Goal: Information Seeking & Learning: Learn about a topic

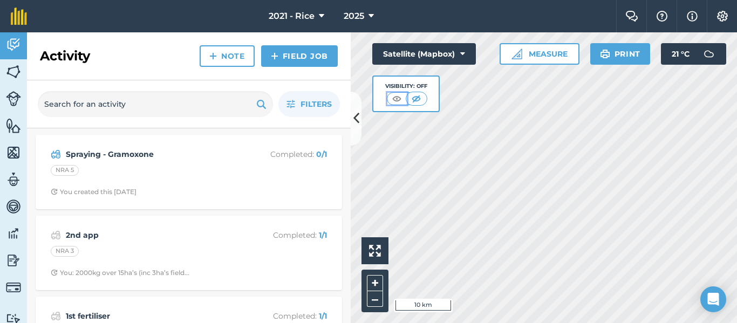
click at [394, 97] on img at bounding box center [396, 98] width 13 height 11
click at [417, 97] on img at bounding box center [415, 98] width 13 height 11
click at [443, 107] on div "Hello i 500 m + – Satellite (Mapbox) Visibility: Off Measure Print 21 ° C" at bounding box center [544, 177] width 386 height 291
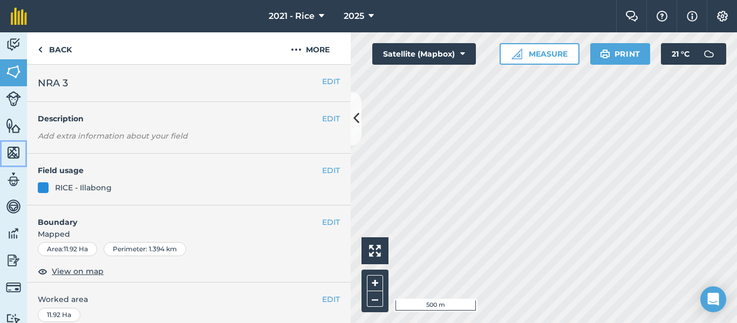
click at [13, 152] on img at bounding box center [13, 153] width 15 height 16
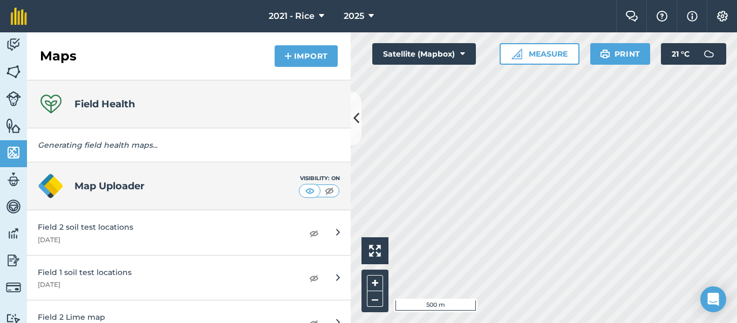
click at [127, 104] on h4 "Field Health" at bounding box center [104, 104] width 60 height 15
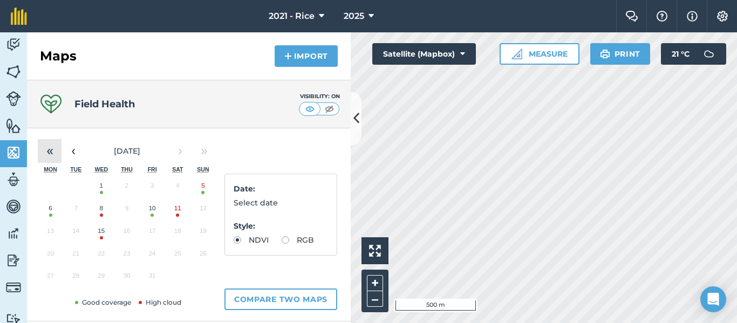
click at [54, 150] on button "«" at bounding box center [50, 151] width 24 height 24
click at [178, 153] on button "›" at bounding box center [180, 151] width 24 height 24
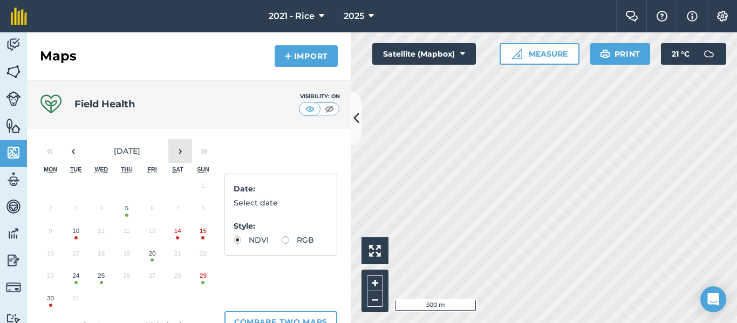
click at [178, 153] on button "›" at bounding box center [180, 151] width 24 height 24
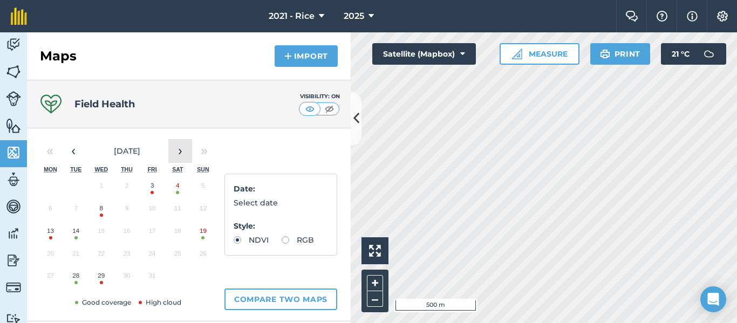
click at [178, 153] on button "›" at bounding box center [180, 151] width 24 height 24
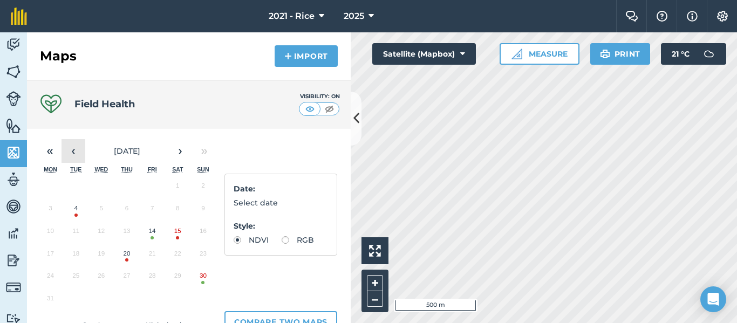
click at [74, 148] on button "‹" at bounding box center [74, 151] width 24 height 24
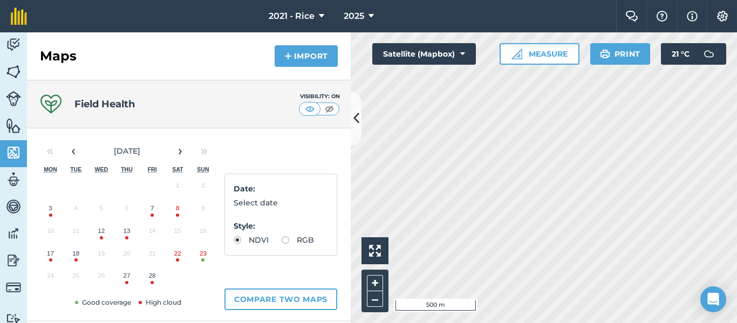
click at [201, 257] on button "23" at bounding box center [202, 256] width 25 height 23
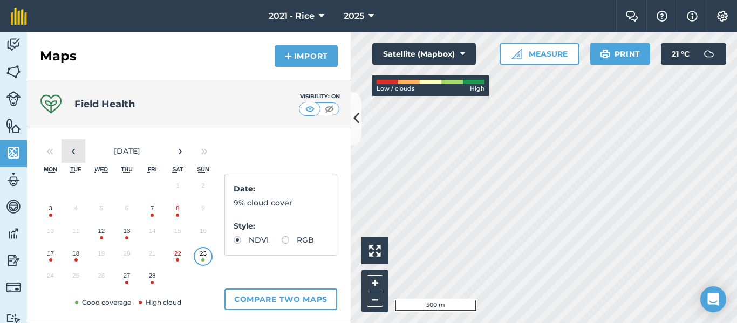
click at [76, 151] on button "‹" at bounding box center [74, 151] width 24 height 24
click at [74, 277] on button "28" at bounding box center [75, 278] width 25 height 23
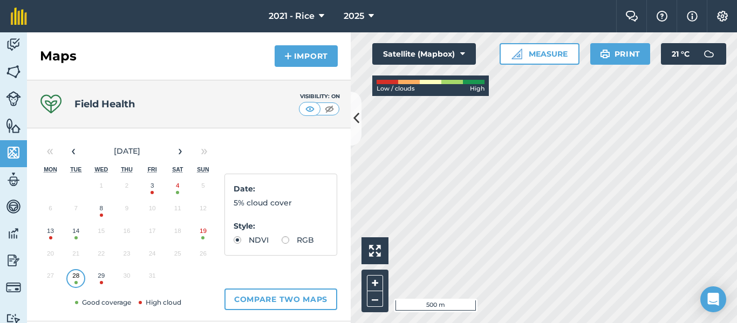
click at [200, 236] on button "19" at bounding box center [202, 233] width 25 height 23
click at [77, 236] on button "14" at bounding box center [75, 233] width 25 height 23
click at [177, 189] on button "4" at bounding box center [177, 188] width 25 height 23
click at [76, 148] on button "‹" at bounding box center [74, 151] width 24 height 24
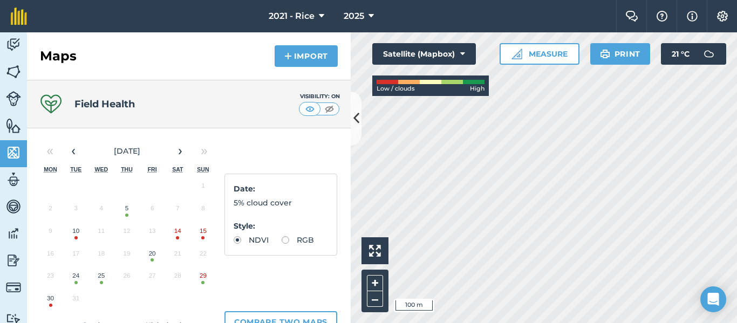
click at [201, 280] on button "29" at bounding box center [202, 278] width 25 height 23
click at [98, 278] on button "25" at bounding box center [100, 278] width 25 height 23
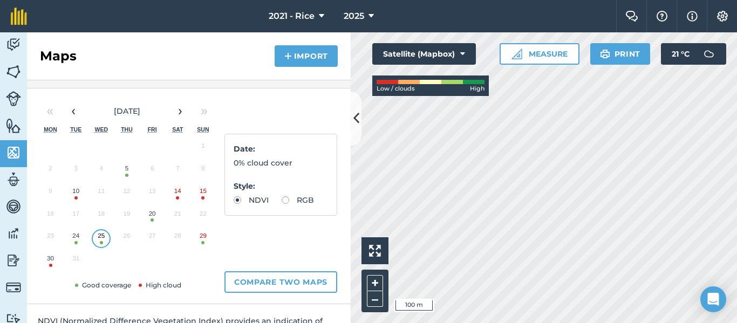
scroll to position [54, 0]
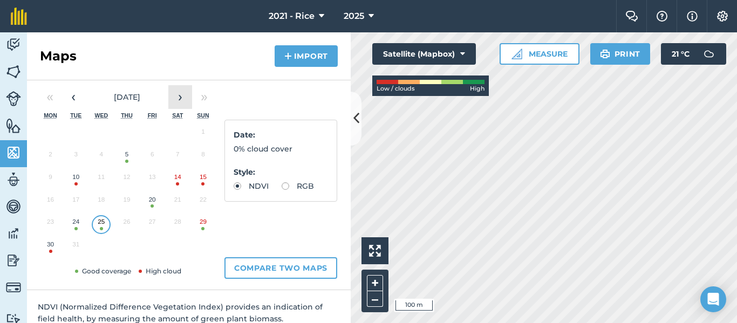
click at [179, 99] on button "›" at bounding box center [180, 97] width 24 height 24
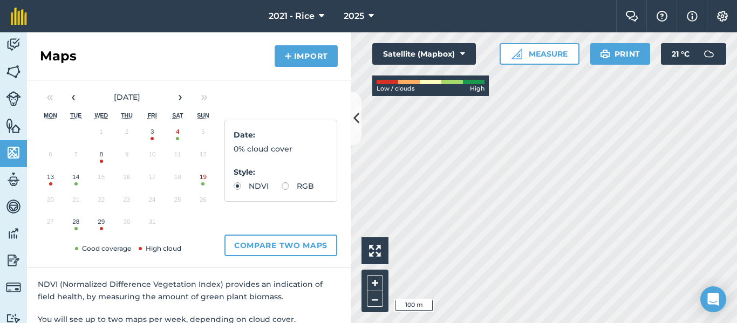
click at [175, 139] on button "4" at bounding box center [177, 134] width 25 height 23
click at [100, 159] on button "8" at bounding box center [100, 157] width 25 height 23
click at [73, 179] on button "14" at bounding box center [75, 179] width 25 height 23
click at [201, 182] on button "19" at bounding box center [202, 179] width 25 height 23
click at [74, 224] on button "28" at bounding box center [75, 224] width 25 height 23
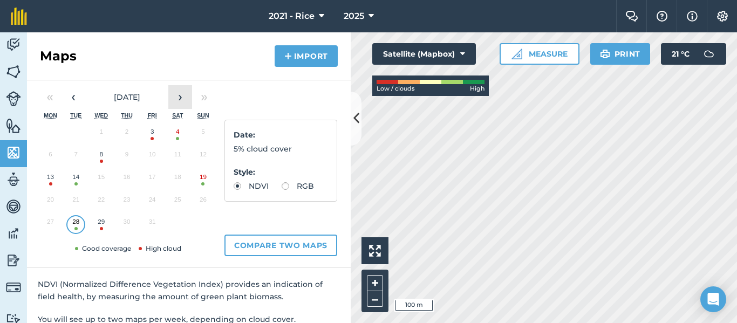
click at [180, 99] on button "›" at bounding box center [180, 97] width 24 height 24
click at [199, 200] on button "23" at bounding box center [202, 202] width 25 height 23
click at [177, 99] on button "›" at bounding box center [180, 97] width 24 height 24
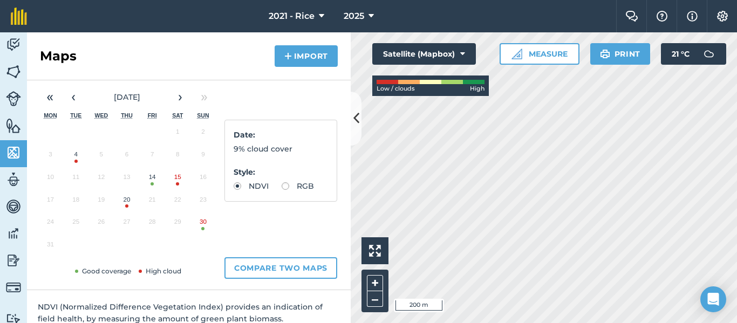
click at [154, 181] on button "14" at bounding box center [152, 179] width 25 height 23
click at [177, 101] on button "›" at bounding box center [180, 97] width 24 height 24
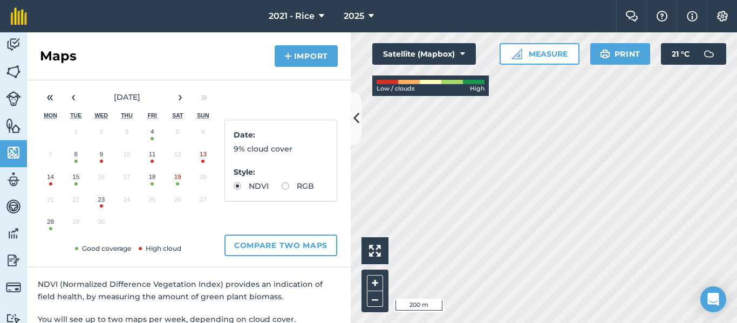
click at [75, 158] on button "8" at bounding box center [75, 157] width 25 height 23
click at [152, 134] on button "4" at bounding box center [152, 134] width 25 height 23
click at [76, 158] on button "8" at bounding box center [75, 157] width 25 height 23
click at [76, 180] on button "15" at bounding box center [75, 179] width 25 height 23
click at [175, 179] on button "19" at bounding box center [177, 179] width 25 height 23
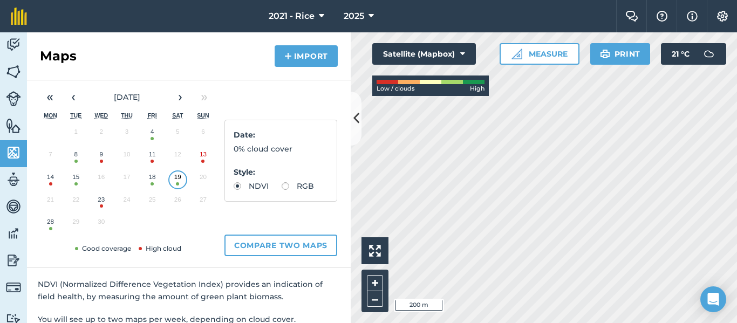
click at [49, 228] on button "28" at bounding box center [50, 224] width 25 height 23
click at [182, 98] on button "›" at bounding box center [180, 97] width 24 height 24
click at [178, 136] on button "3" at bounding box center [177, 134] width 25 height 23
click at [154, 203] on button "23" at bounding box center [152, 202] width 25 height 23
click at [98, 221] on button "28" at bounding box center [100, 224] width 25 height 23
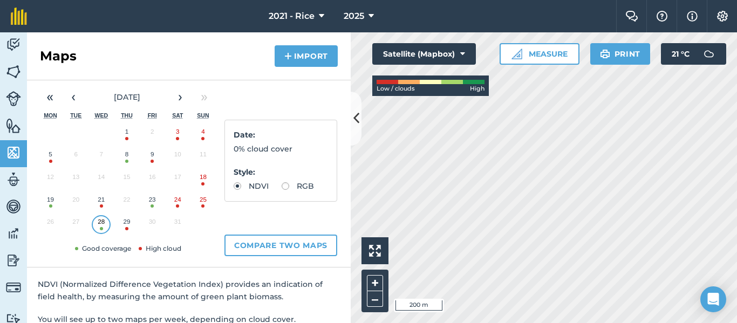
click at [174, 202] on button "24" at bounding box center [177, 202] width 25 height 23
click at [77, 98] on button "‹" at bounding box center [74, 97] width 24 height 24
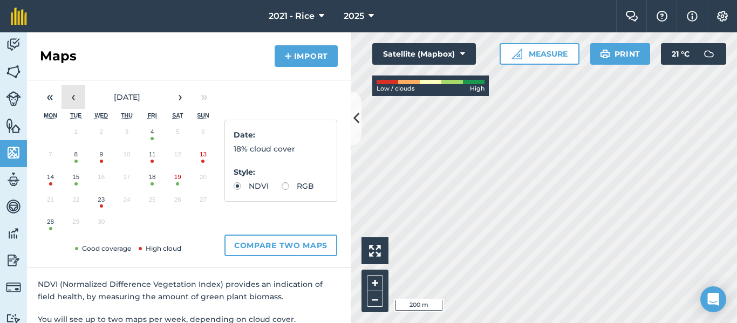
click at [77, 98] on button "‹" at bounding box center [74, 97] width 24 height 24
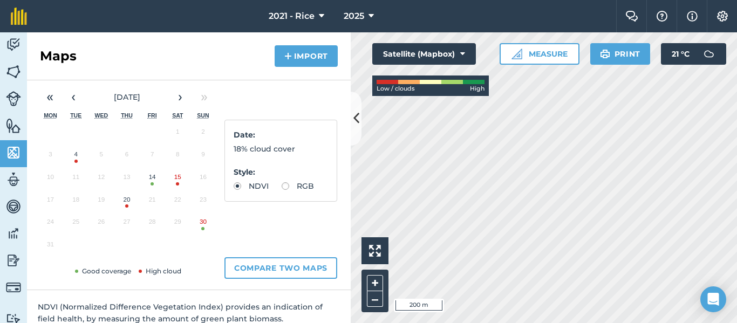
click at [175, 177] on button "15" at bounding box center [177, 179] width 25 height 23
click at [76, 101] on button "‹" at bounding box center [74, 97] width 24 height 24
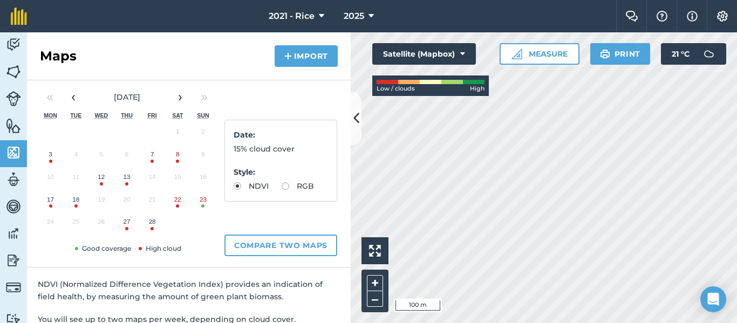
click at [200, 201] on button "23" at bounding box center [202, 202] width 25 height 23
click at [180, 155] on button "8" at bounding box center [177, 157] width 25 height 23
click at [180, 200] on button "22" at bounding box center [177, 202] width 25 height 23
click at [74, 97] on button "‹" at bounding box center [74, 97] width 24 height 24
click at [203, 181] on button "19" at bounding box center [202, 179] width 25 height 23
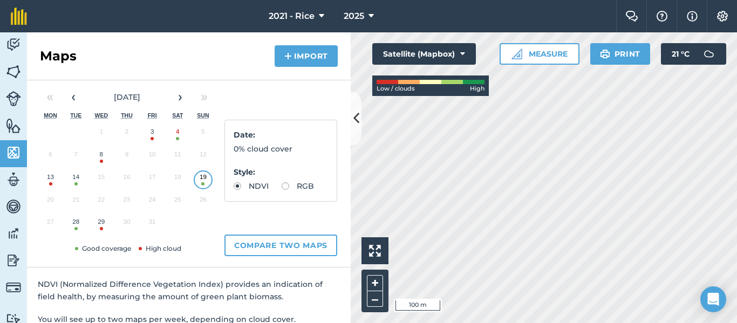
click at [173, 135] on button "4" at bounding box center [177, 134] width 25 height 23
click at [202, 179] on button "19" at bounding box center [202, 179] width 25 height 23
